Goal: Task Accomplishment & Management: Complete application form

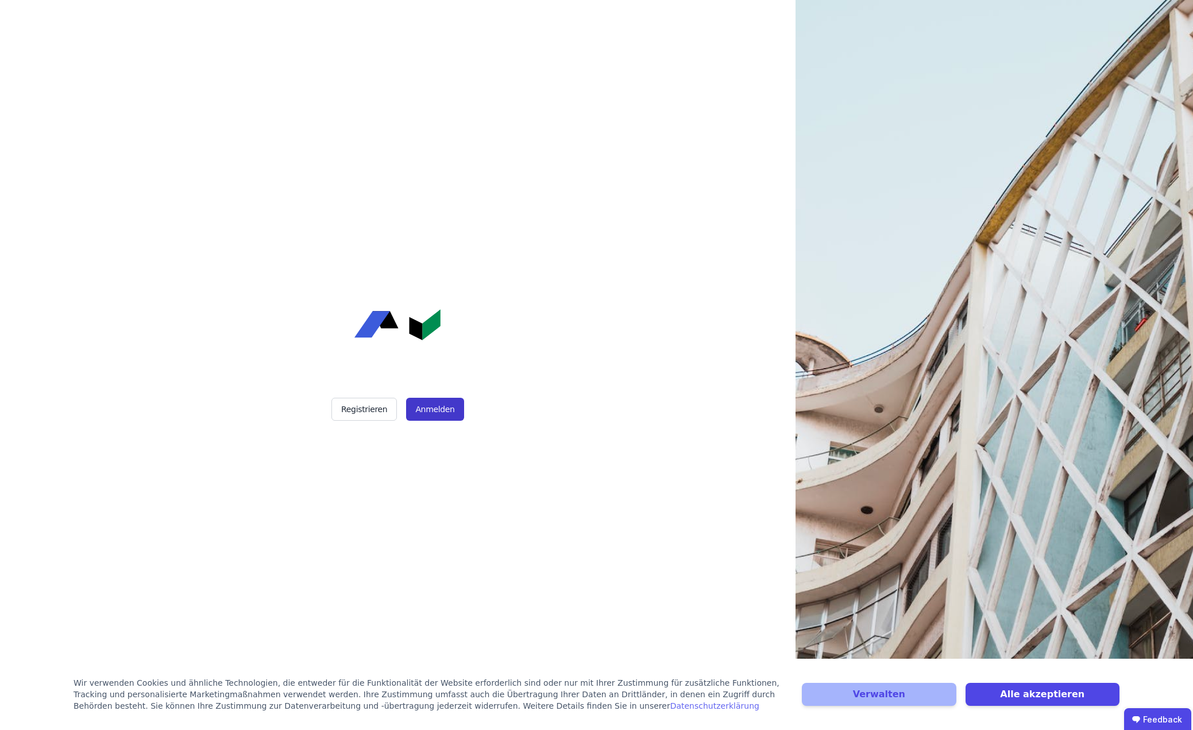
click at [428, 404] on button "Anmelden" at bounding box center [434, 409] width 57 height 23
click at [362, 406] on button "Registrieren" at bounding box center [363, 409] width 65 height 23
